Goal: Information Seeking & Learning: Learn about a topic

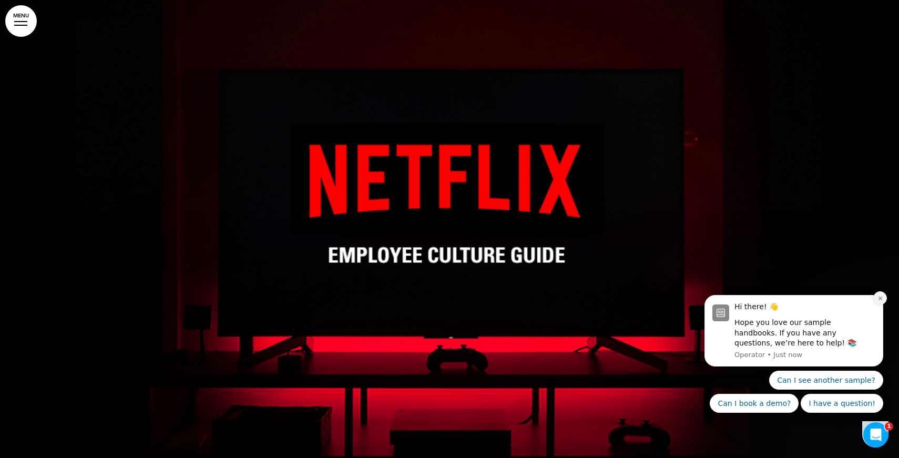
click at [879, 294] on button "Dismiss notification" at bounding box center [880, 298] width 14 height 14
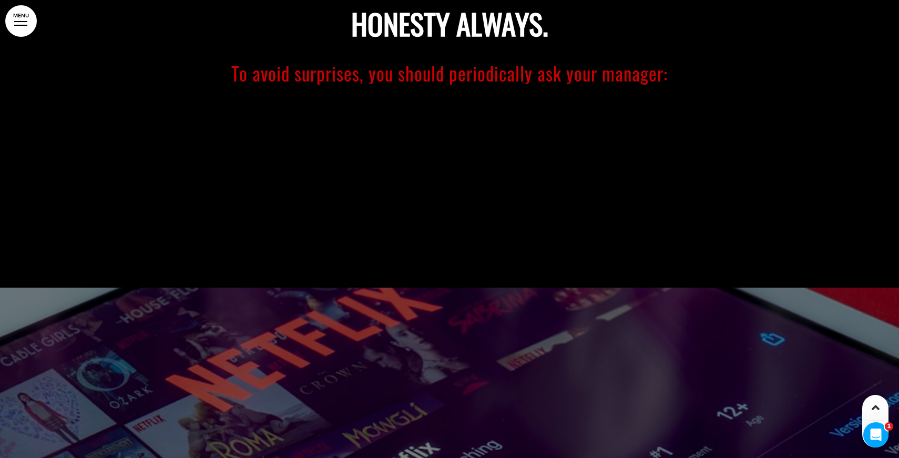
scroll to position [5552, 0]
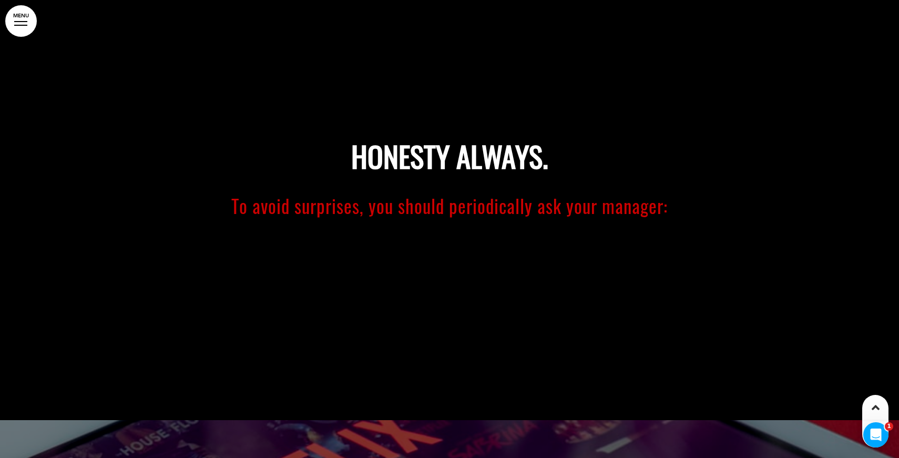
click at [537, 209] on span "To avoid surprises, you should periodically ask your manager:" at bounding box center [449, 205] width 436 height 27
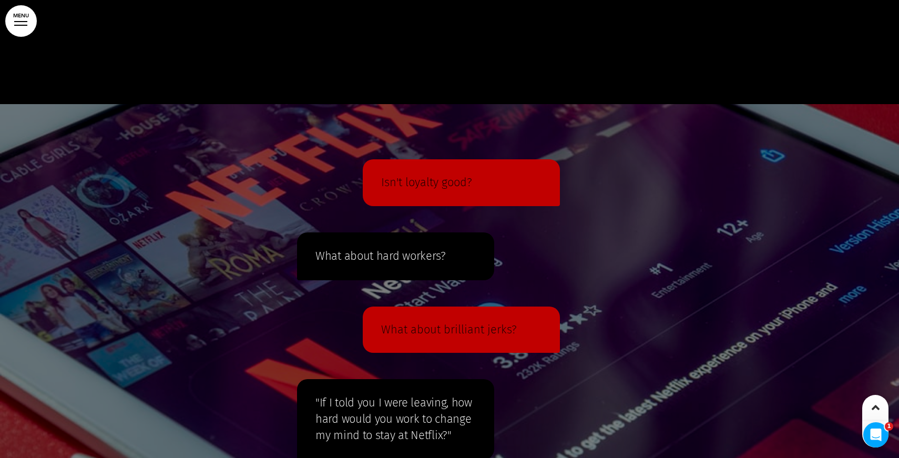
scroll to position [5744, 0]
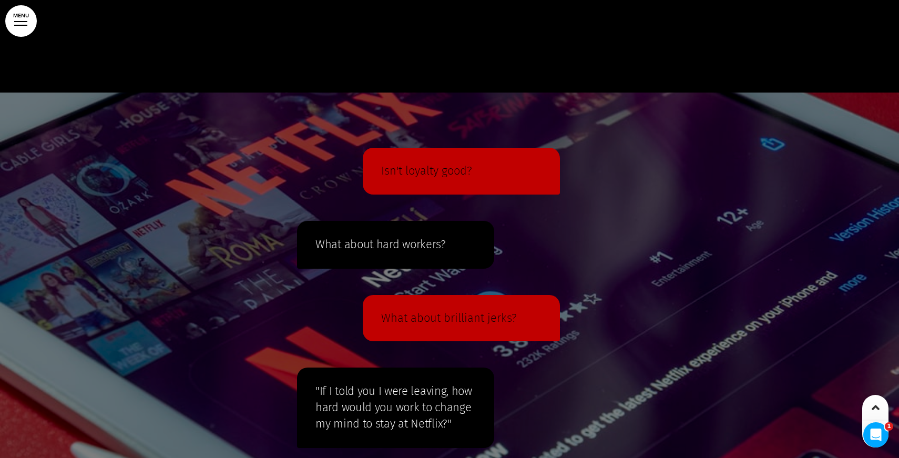
click at [453, 172] on p "Isn't loyalty good?" at bounding box center [461, 170] width 160 height 15
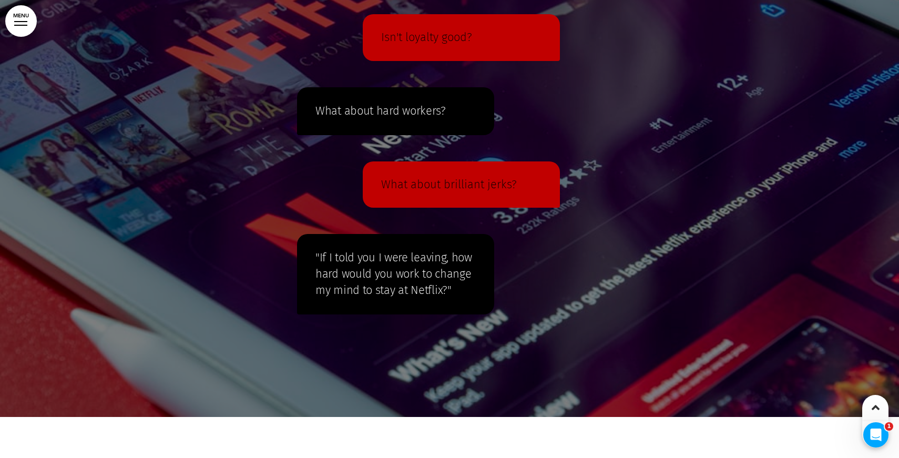
scroll to position [5879, 0]
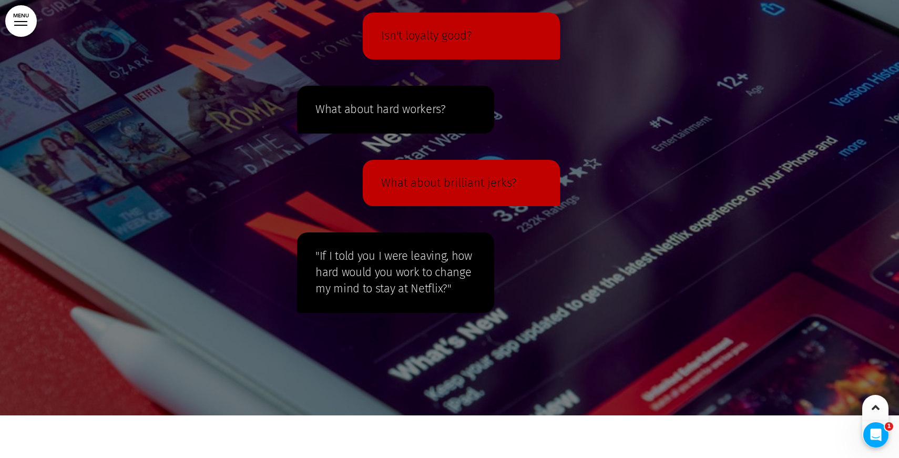
click at [425, 184] on p "What about brilliant jerks?" at bounding box center [461, 183] width 160 height 15
click at [395, 254] on span ""If I told you I were leaving, how hard would you work to change my mind to sta…" at bounding box center [393, 272] width 157 height 47
click at [384, 265] on span ""If I told you I were leaving, how hard would you work to change my mind to sta…" at bounding box center [393, 272] width 157 height 47
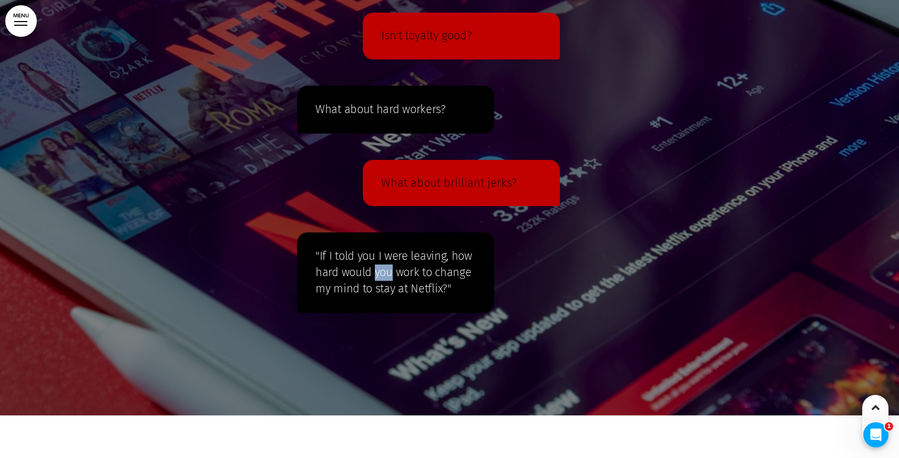
click at [384, 265] on span ""If I told you I were leaving, how hard would you work to change my mind to sta…" at bounding box center [393, 272] width 157 height 47
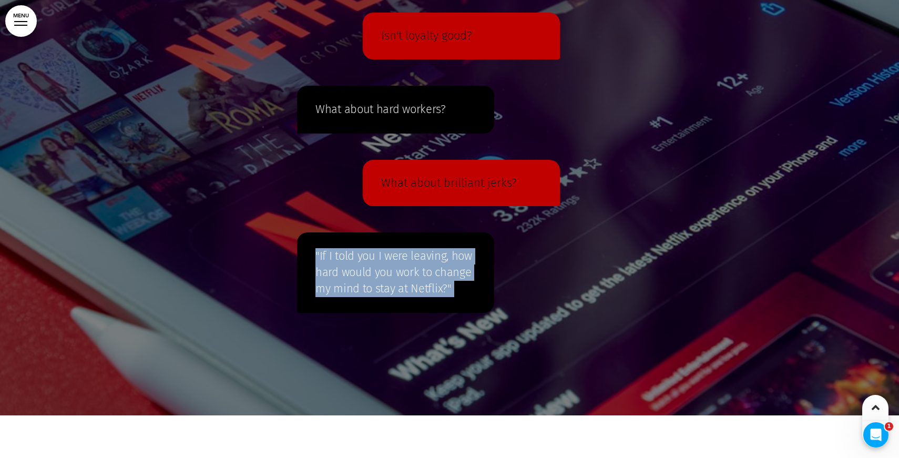
click at [384, 265] on span ""If I told you I were leaving, how hard would you work to change my mind to sta…" at bounding box center [393, 272] width 157 height 47
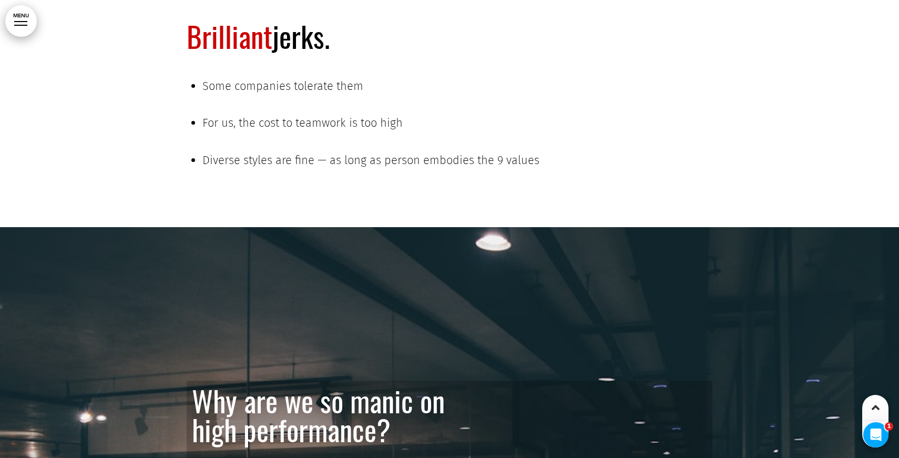
scroll to position [6757, 0]
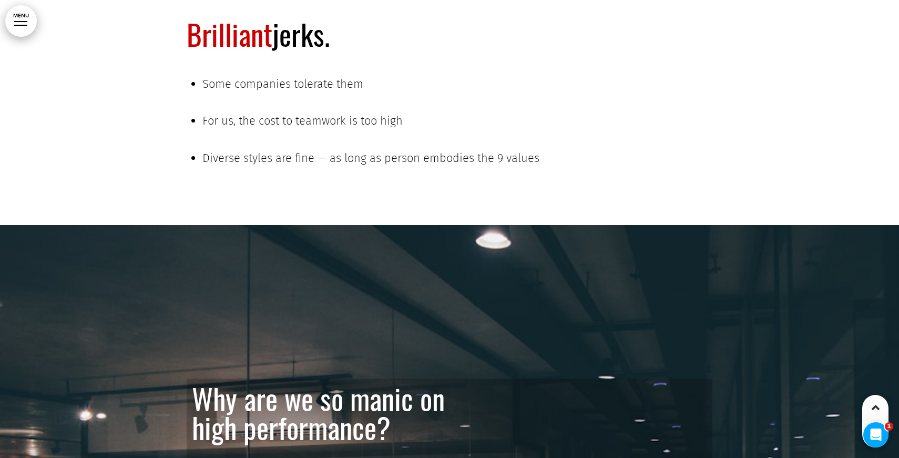
click at [354, 120] on span "For us, the cost to teamwork is too high" at bounding box center [302, 121] width 200 height 14
click at [349, 161] on span "Diverse styles are fine — as long as person embodies the 9 values" at bounding box center [370, 158] width 337 height 14
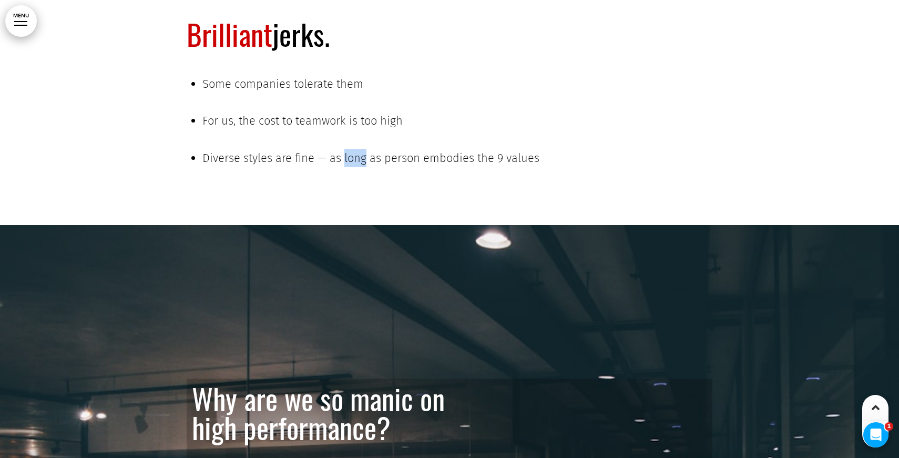
click at [349, 161] on span "Diverse styles are fine — as long as person embodies the 9 values" at bounding box center [370, 158] width 337 height 14
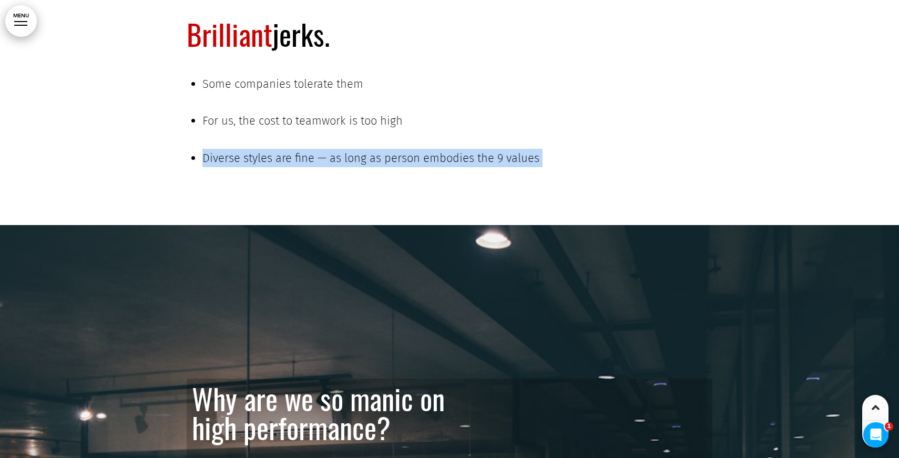
click at [349, 161] on span "Diverse styles are fine — as long as person embodies the 9 values" at bounding box center [370, 158] width 337 height 14
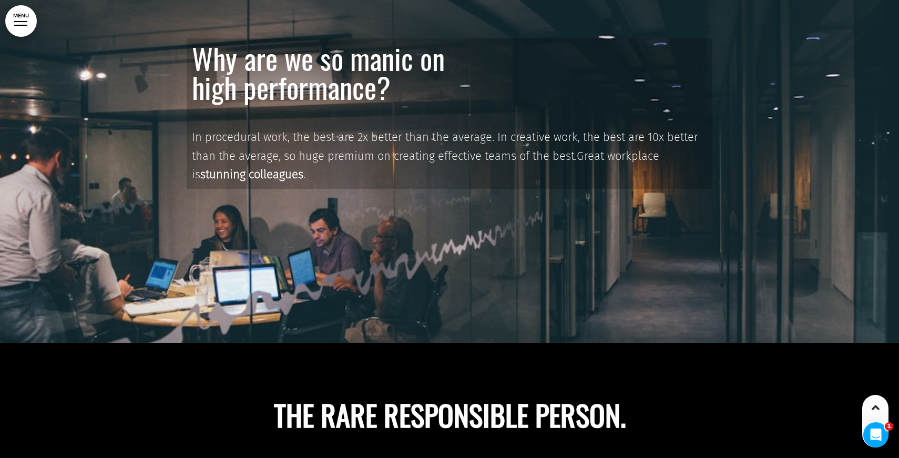
scroll to position [7100, 0]
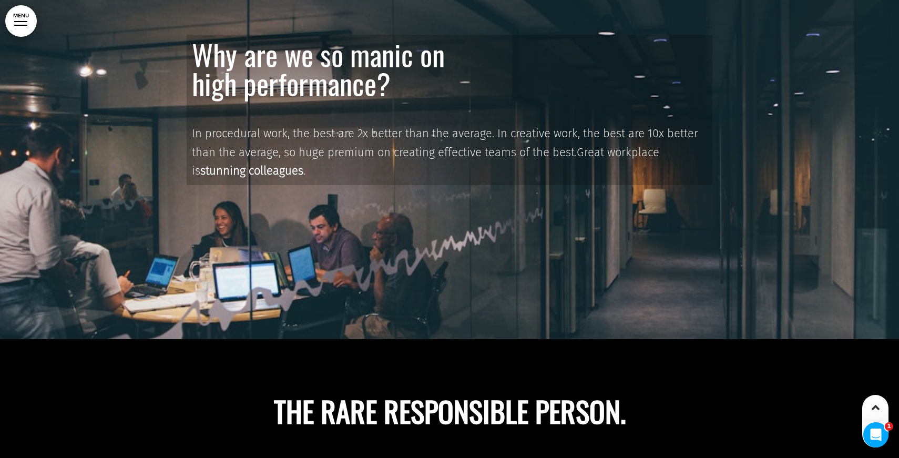
click at [315, 138] on span "In procedural work, the best are 2x better than the average. In creative work, …" at bounding box center [445, 142] width 506 height 33
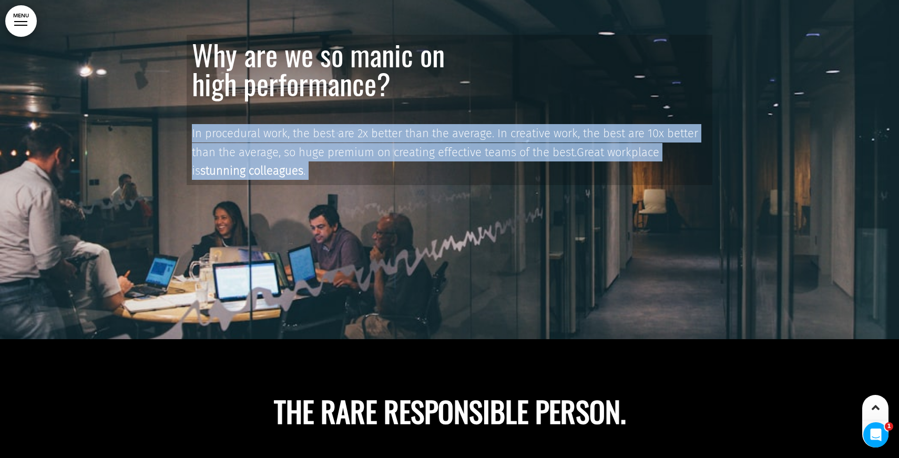
click at [315, 138] on span "In procedural work, the best are 2x better than the average. In creative work, …" at bounding box center [445, 142] width 506 height 33
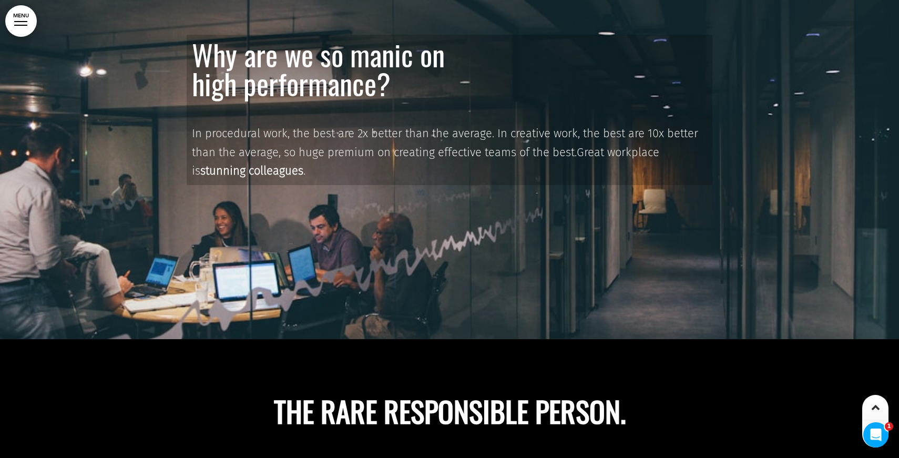
click at [357, 140] on p "In procedural work, the best are 2x better than the average. In creative work, …" at bounding box center [449, 152] width 515 height 56
click at [393, 136] on span "In procedural work, the best are 2x better than the average. In creative work, …" at bounding box center [445, 142] width 506 height 33
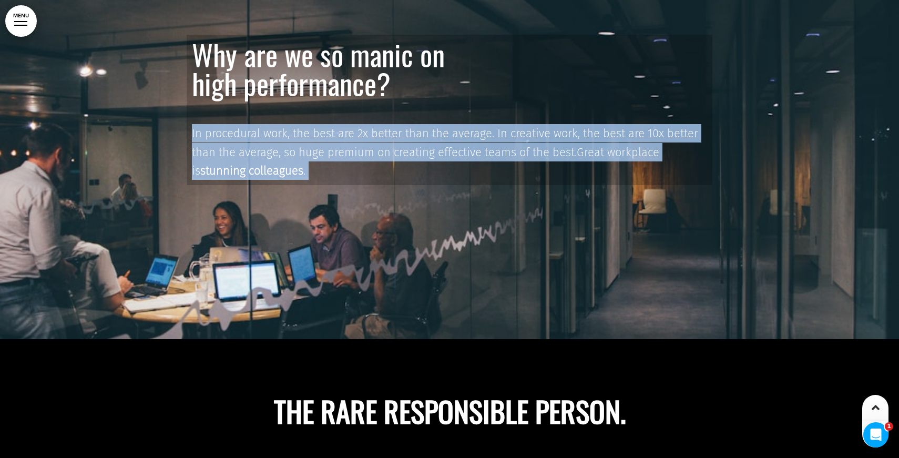
click at [393, 136] on span "In procedural work, the best are 2x better than the average. In creative work, …" at bounding box center [445, 142] width 506 height 33
click at [420, 147] on span "In procedural work, the best are 2x better than the average. In creative work, …" at bounding box center [445, 142] width 506 height 33
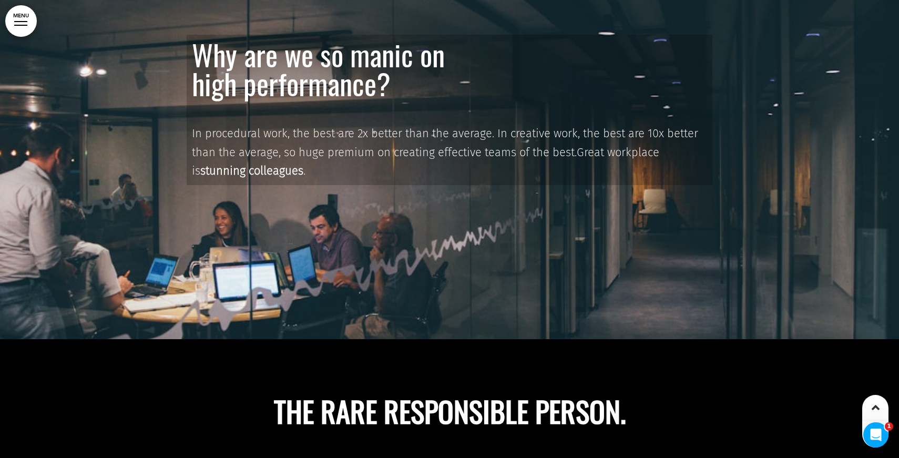
click at [430, 138] on span "In procedural work, the best are 2x better than the average. In creative work, …" at bounding box center [445, 142] width 506 height 33
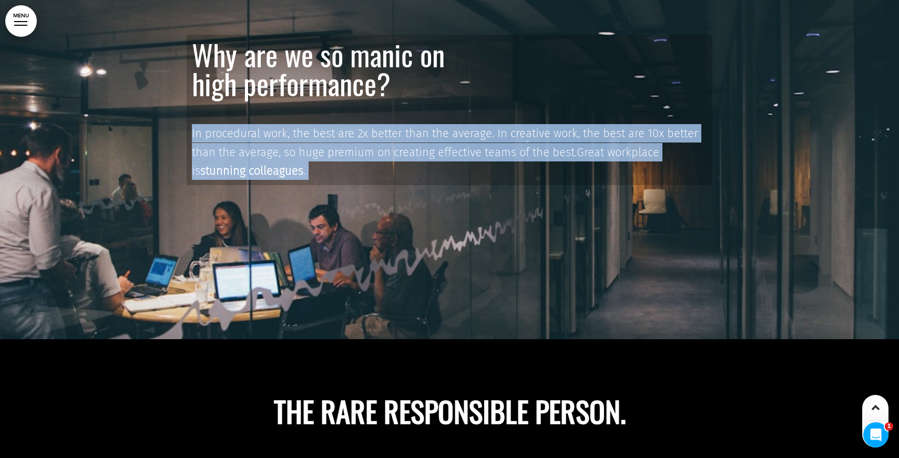
click at [430, 138] on span "In procedural work, the best are 2x better than the average. In creative work, …" at bounding box center [445, 142] width 506 height 33
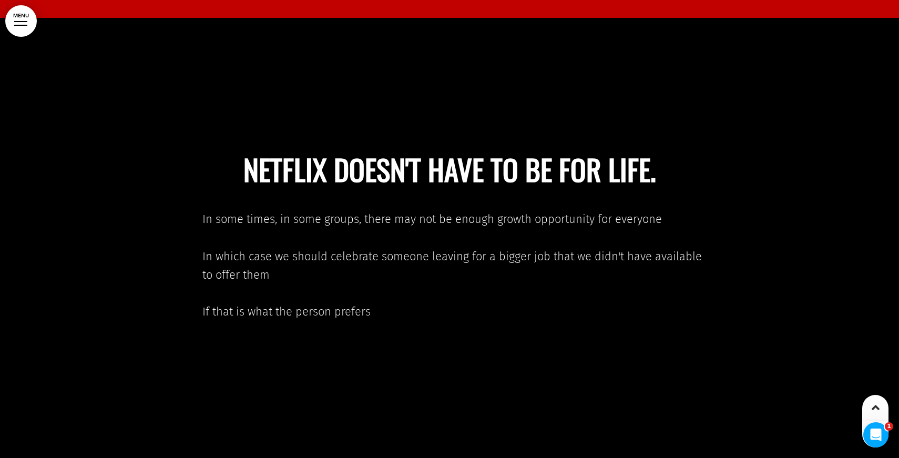
scroll to position [16571, 0]
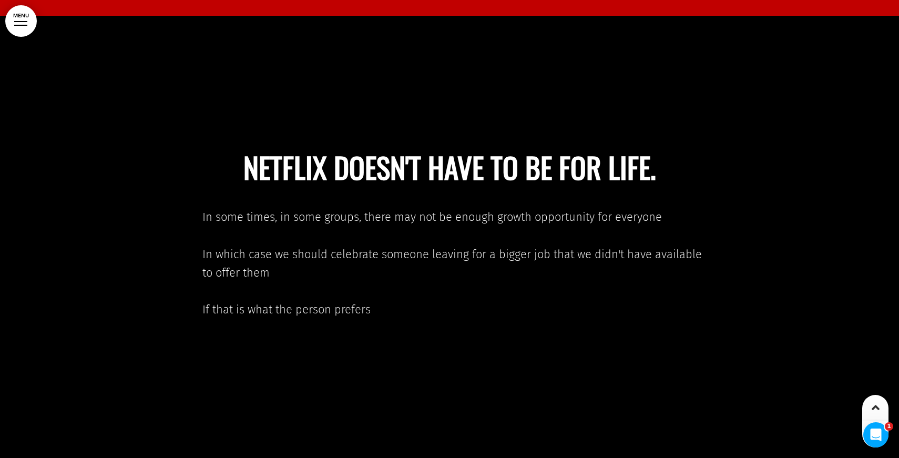
click at [520, 210] on span "In some times, in some groups, there may not be enough growth opportunity for e…" at bounding box center [431, 217] width 459 height 14
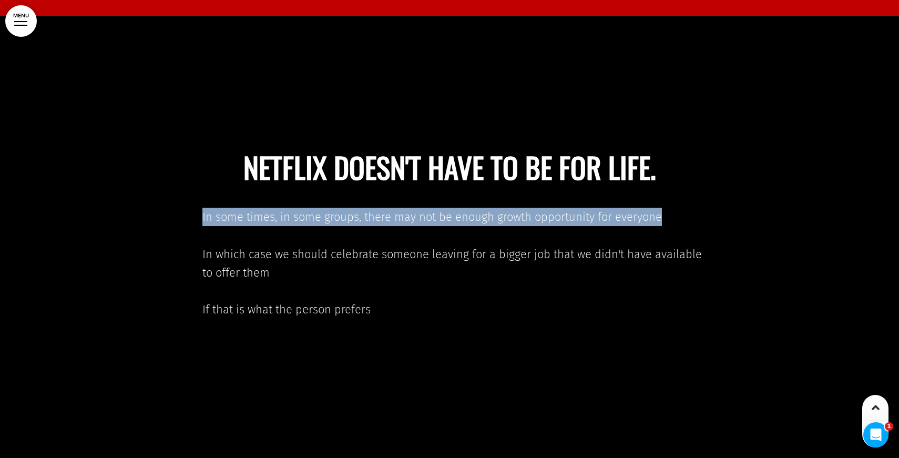
click at [520, 210] on span "In some times, in some groups, there may not be enough growth opportunity for e…" at bounding box center [431, 217] width 459 height 14
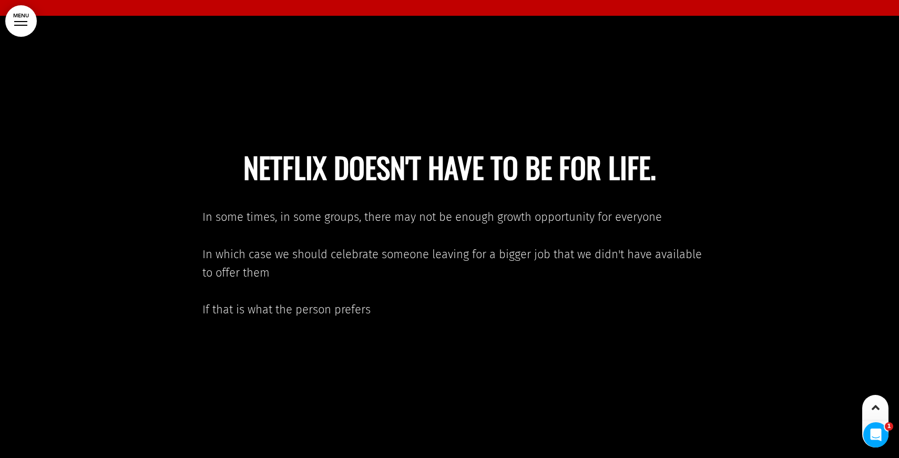
click at [436, 247] on span "In which case we should celebrate someone leaving for a bigger job that we didn…" at bounding box center [451, 263] width 499 height 33
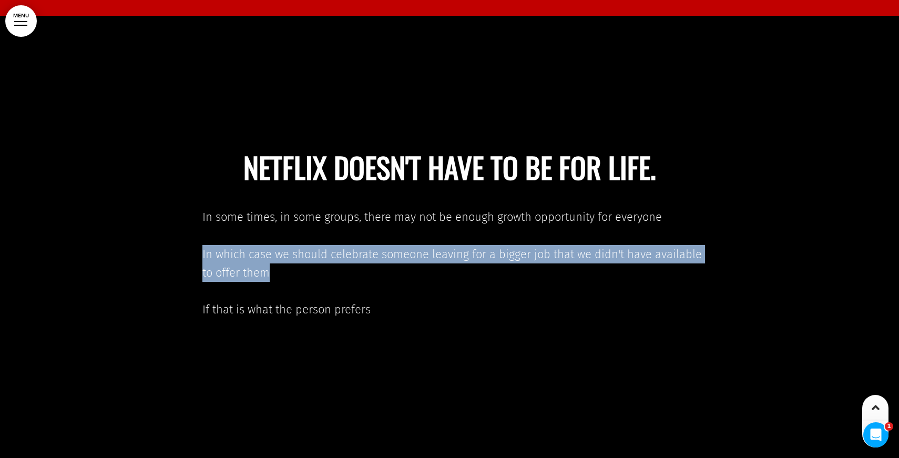
click at [436, 247] on span "In which case we should celebrate someone leaving for a bigger job that we didn…" at bounding box center [451, 263] width 499 height 33
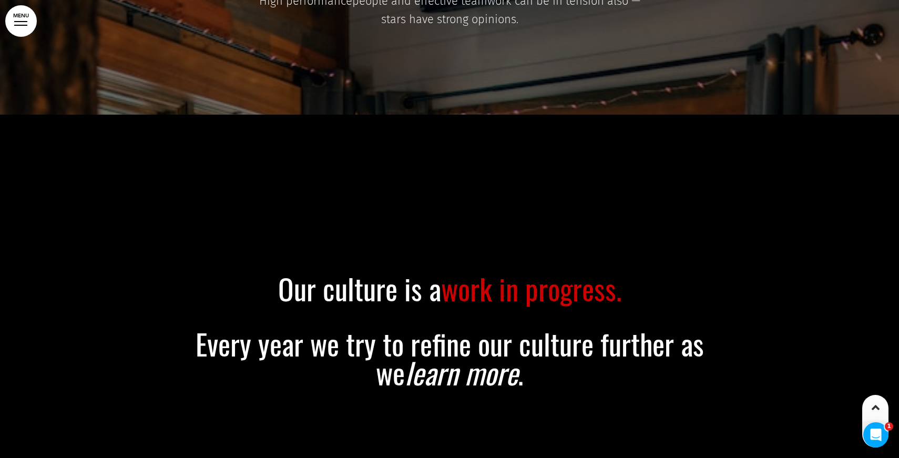
scroll to position [18906, 0]
